Goal: Information Seeking & Learning: Check status

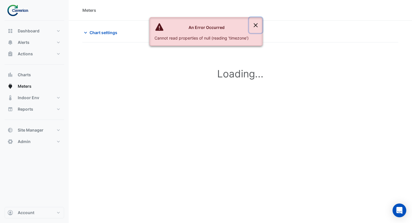
click at [257, 23] on button "Close" at bounding box center [255, 24] width 13 height 15
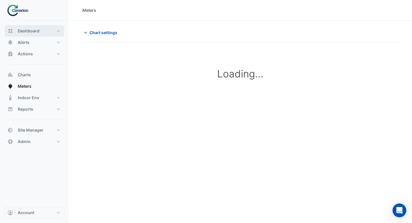
click at [27, 30] on span "Dashboard" at bounding box center [29, 31] width 22 height 6
select select "***"
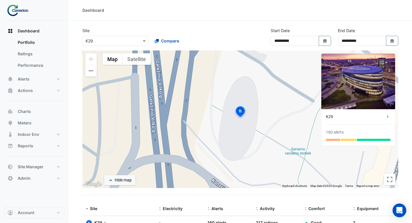
scroll to position [29, 0]
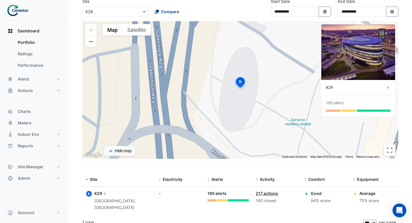
click at [163, 11] on span "Compare" at bounding box center [170, 12] width 18 height 6
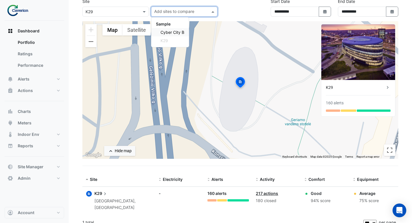
click at [164, 29] on div "Cyber City B" at bounding box center [170, 32] width 38 height 8
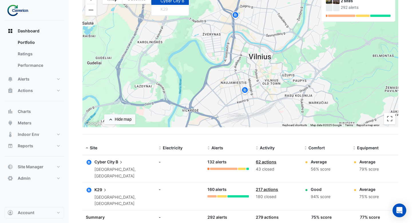
scroll to position [69, 0]
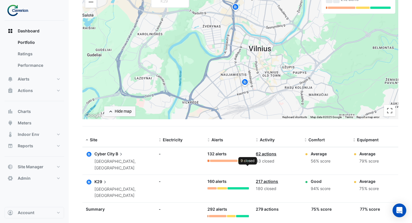
click at [248, 161] on div at bounding box center [248, 160] width 3 height 2
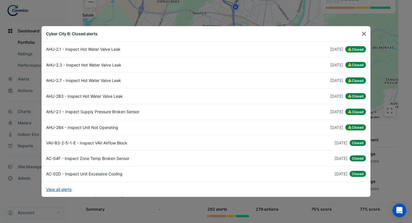
click at [364, 35] on button "Close" at bounding box center [364, 33] width 9 height 9
